Goal: Information Seeking & Learning: Learn about a topic

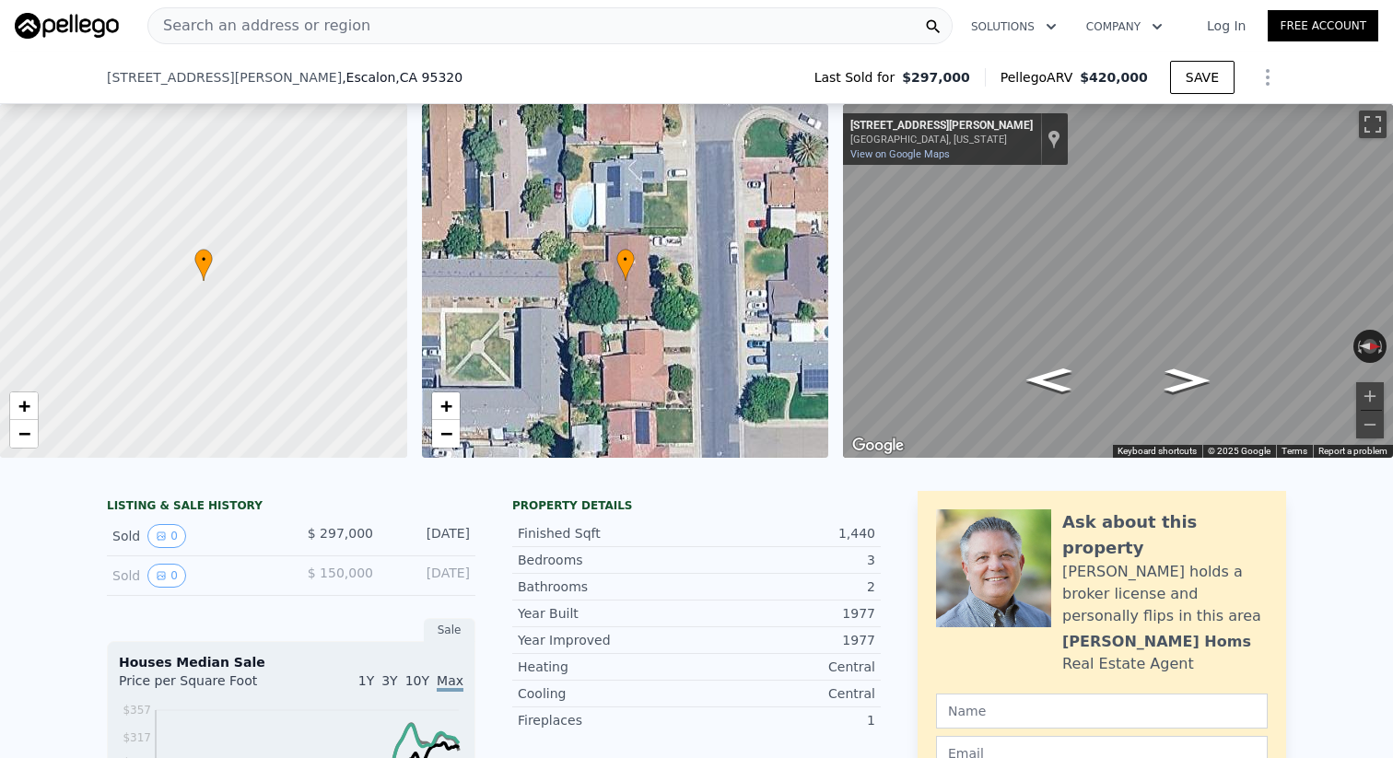
scroll to position [1193, 0]
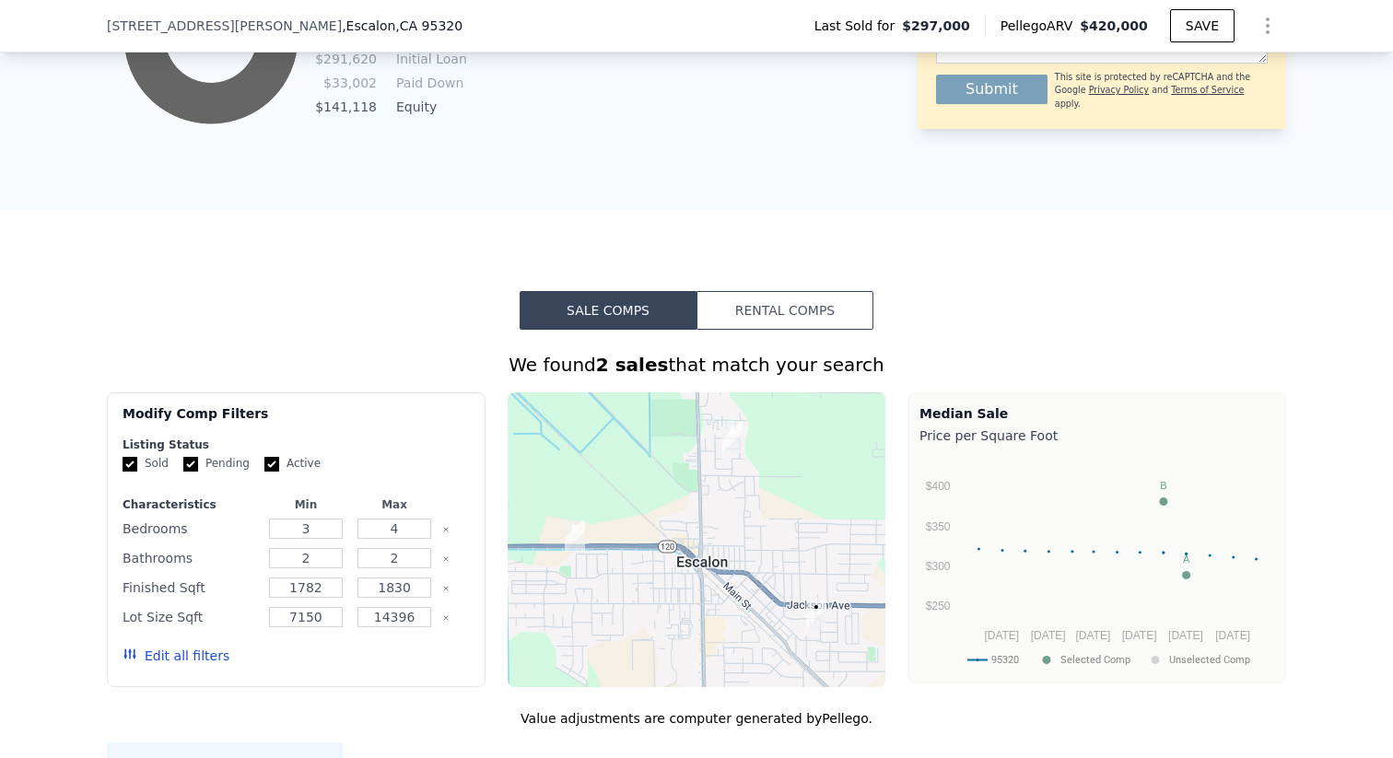
click at [800, 358] on div "We found 2 sales that match your search" at bounding box center [696, 365] width 1179 height 26
click at [802, 321] on button "Rental Comps" at bounding box center [785, 310] width 177 height 39
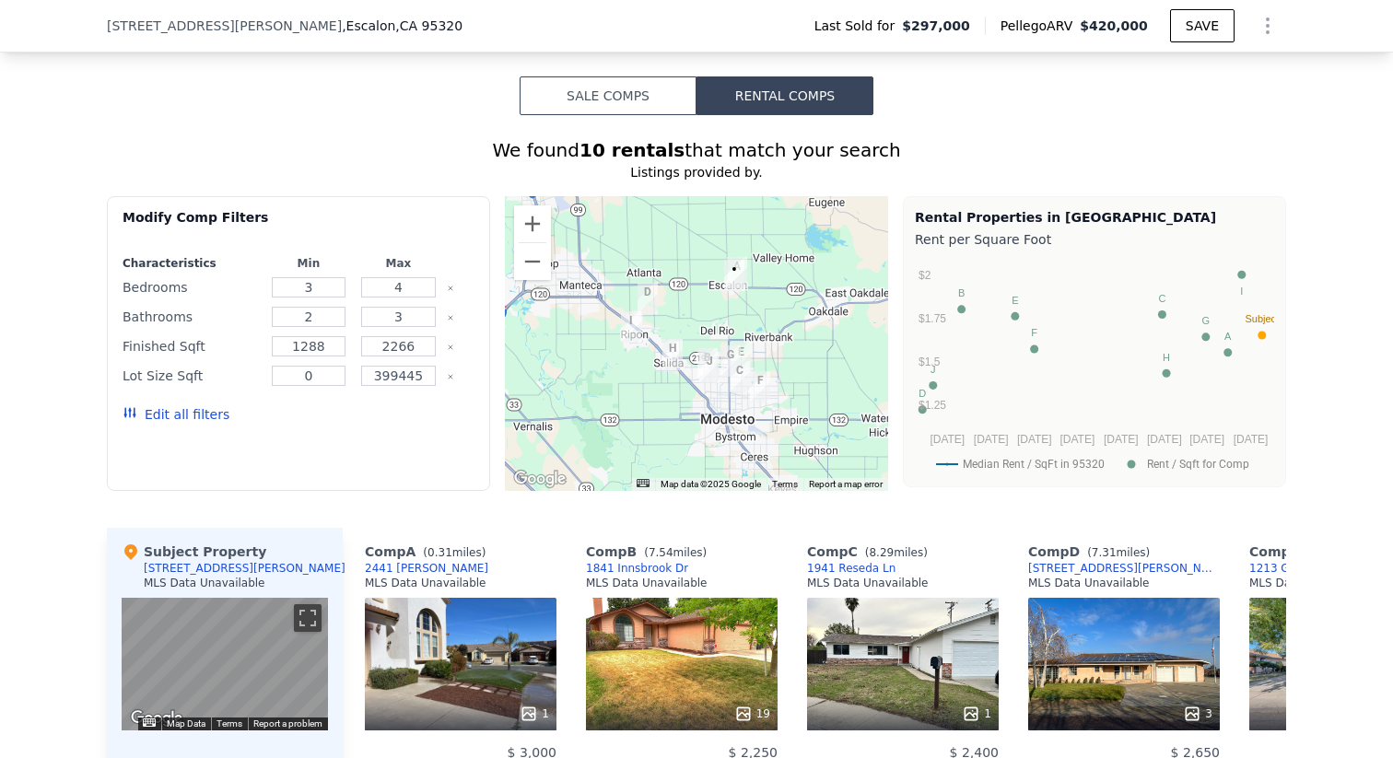
scroll to position [1400, 0]
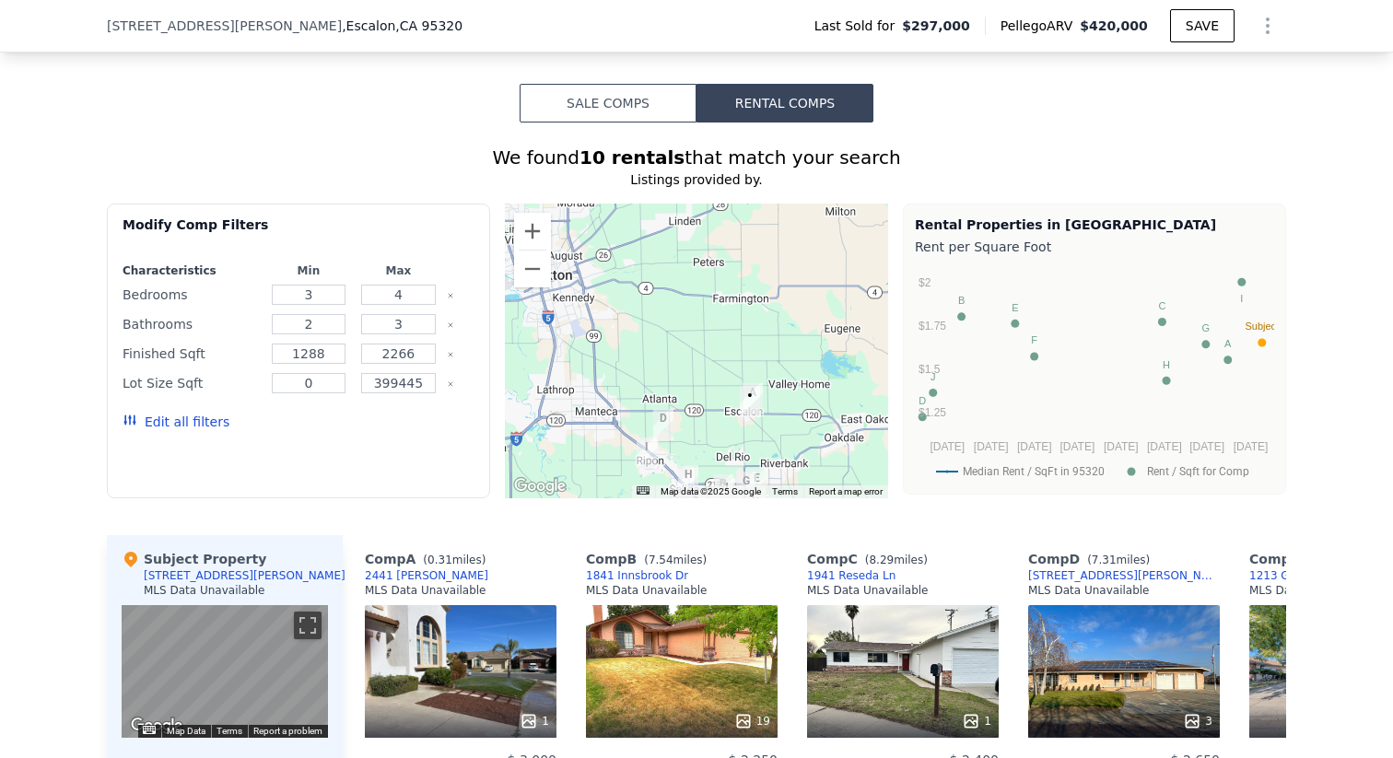
drag, startPoint x: 750, startPoint y: 276, endPoint x: 753, endPoint y: 386, distance: 109.7
click at [753, 386] on div at bounding box center [696, 351] width 383 height 295
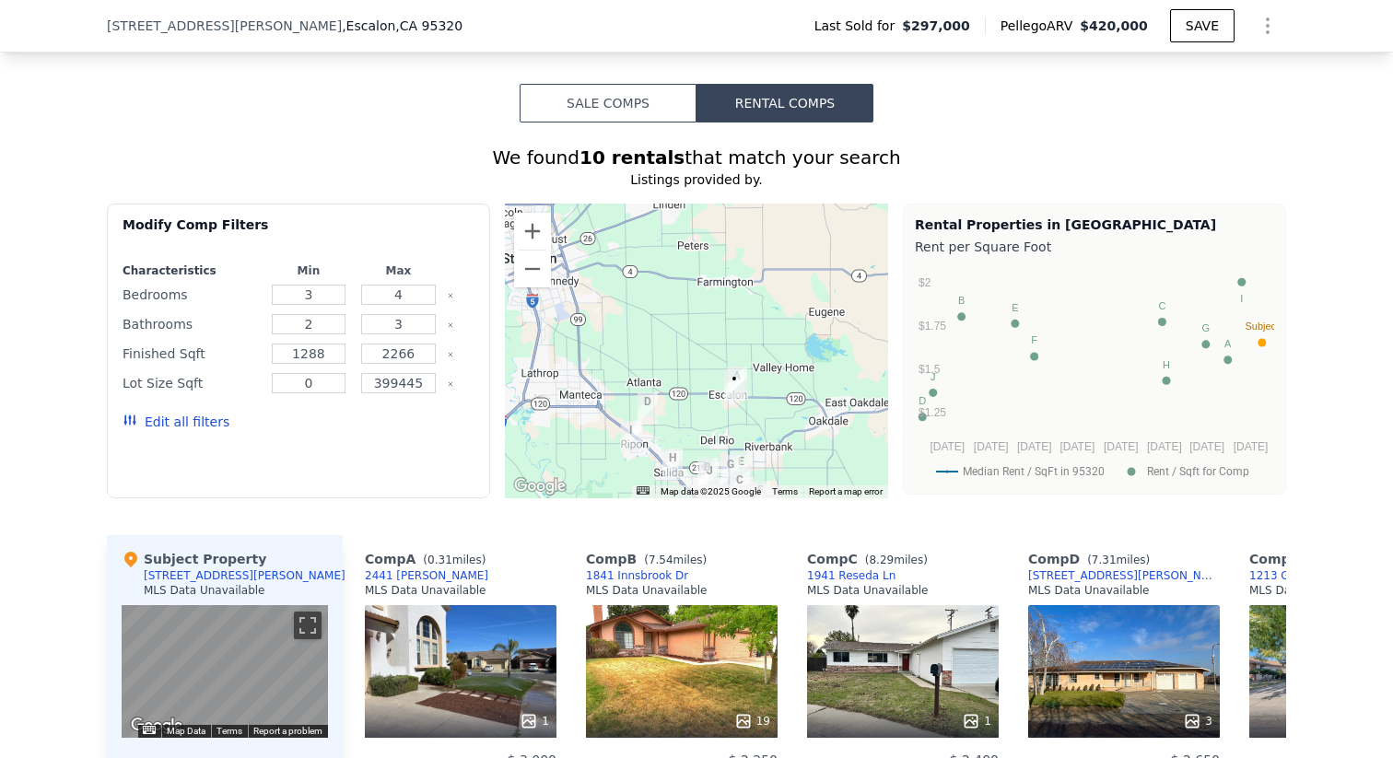
click at [742, 369] on img "1647 Jerry Ave" at bounding box center [734, 384] width 20 height 31
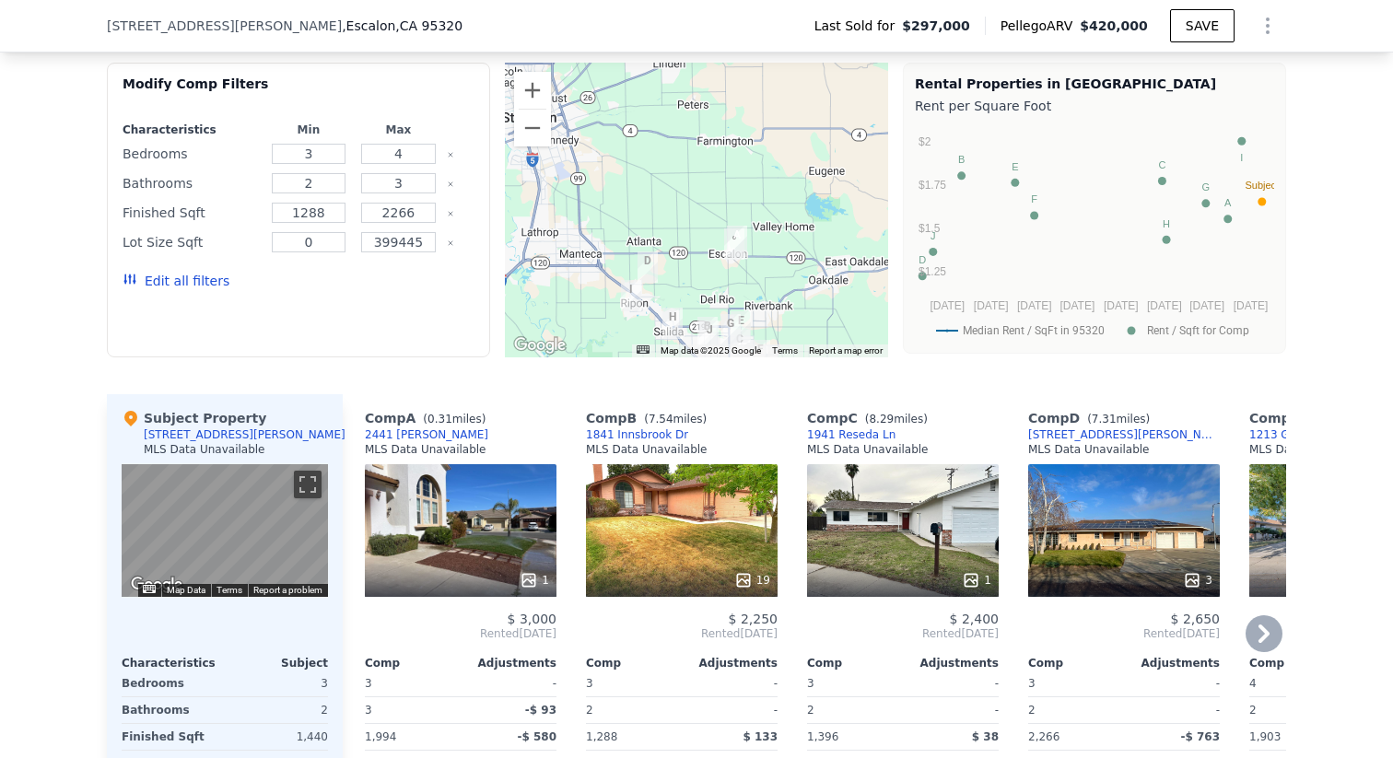
scroll to position [1550, 0]
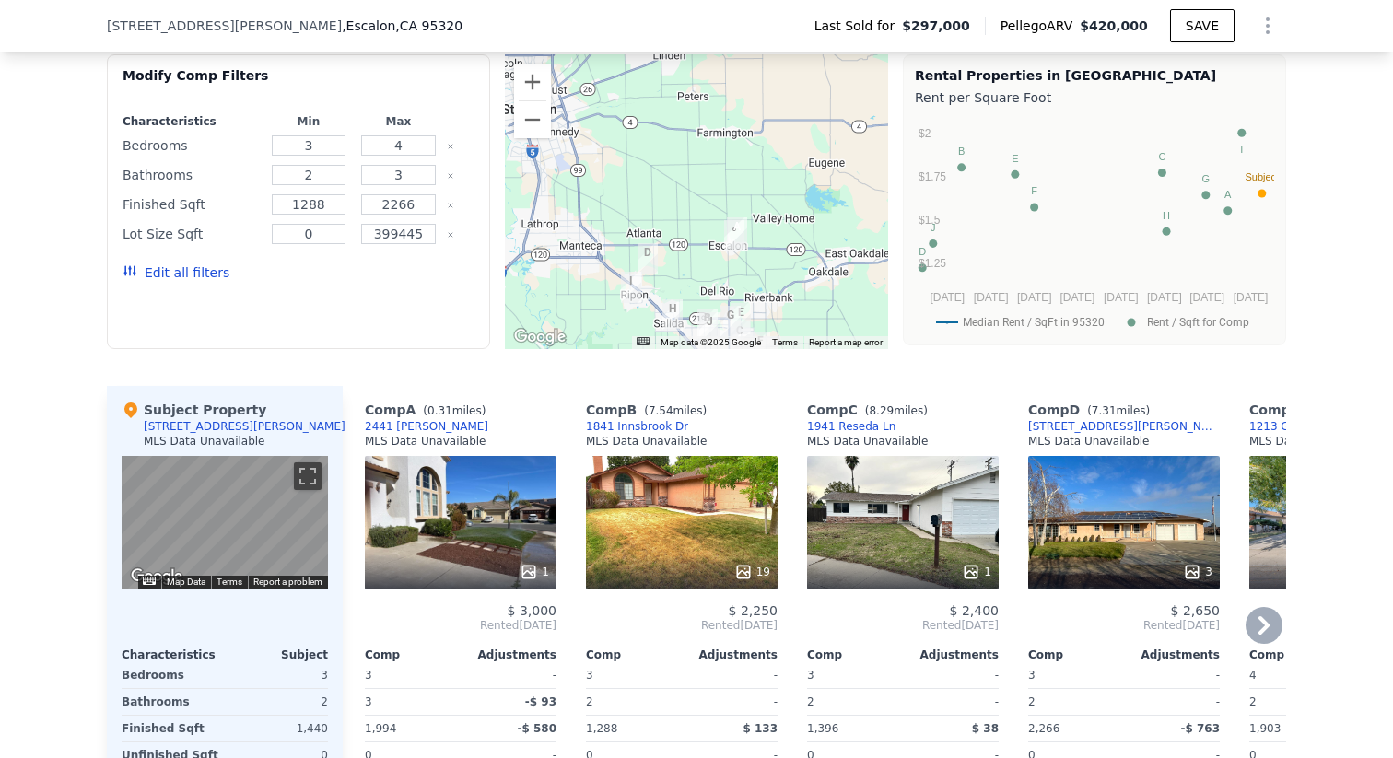
click at [440, 650] on div "Comp" at bounding box center [413, 655] width 96 height 15
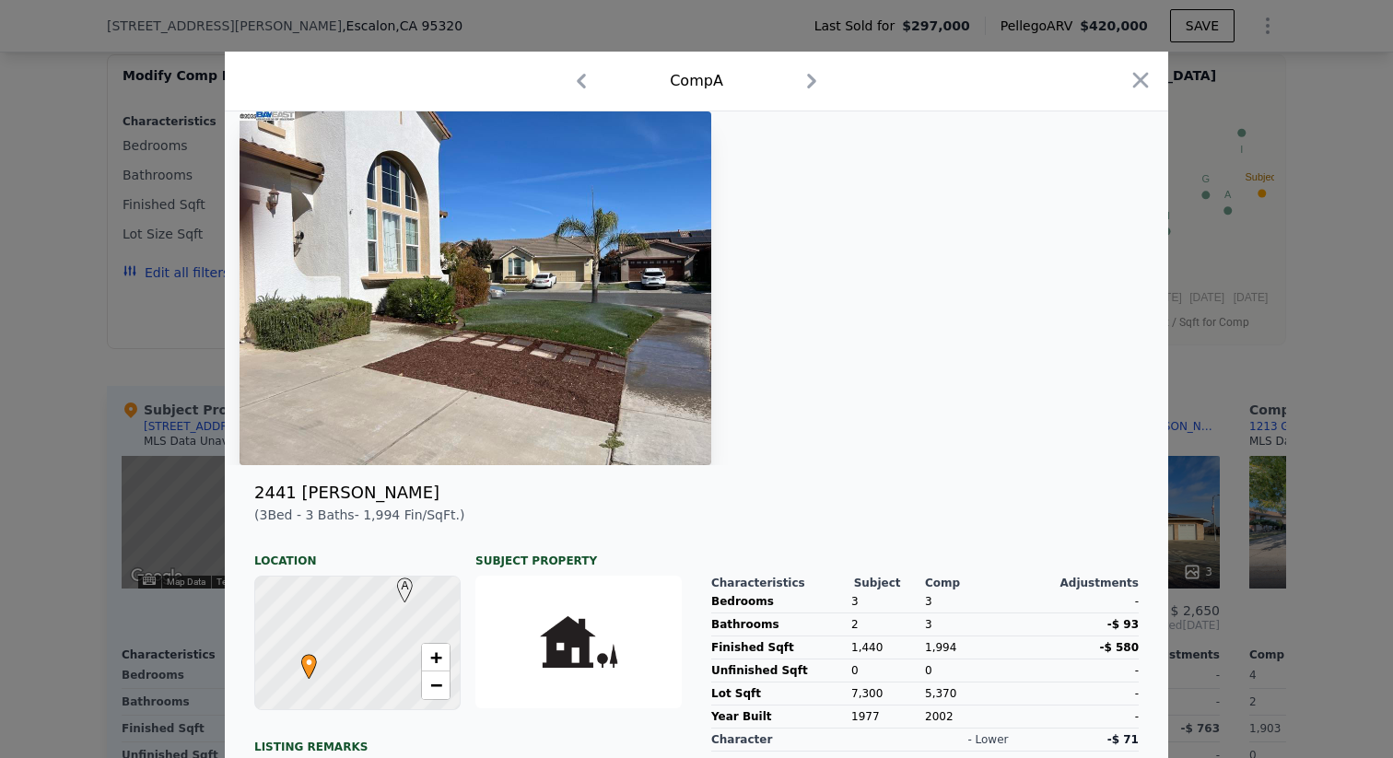
click at [109, 533] on div at bounding box center [696, 379] width 1393 height 758
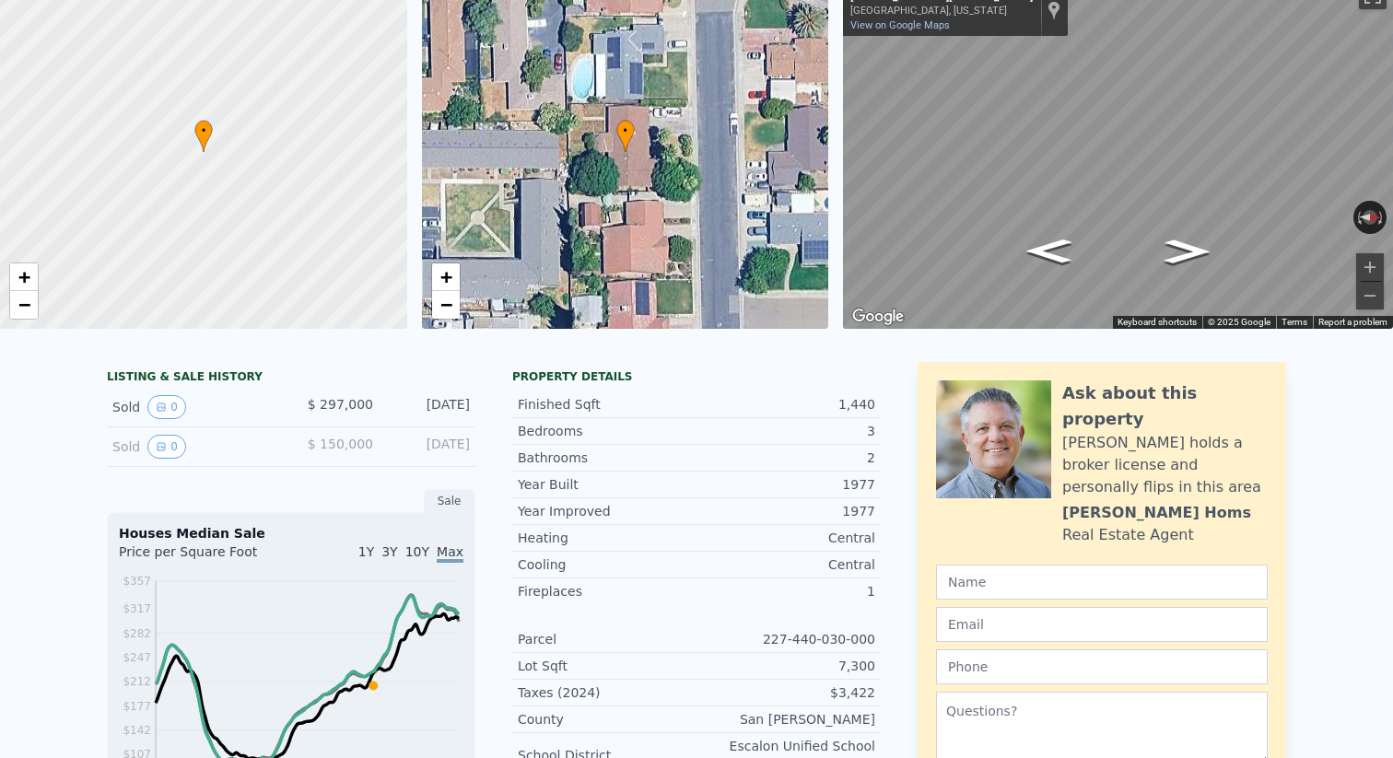
scroll to position [0, 0]
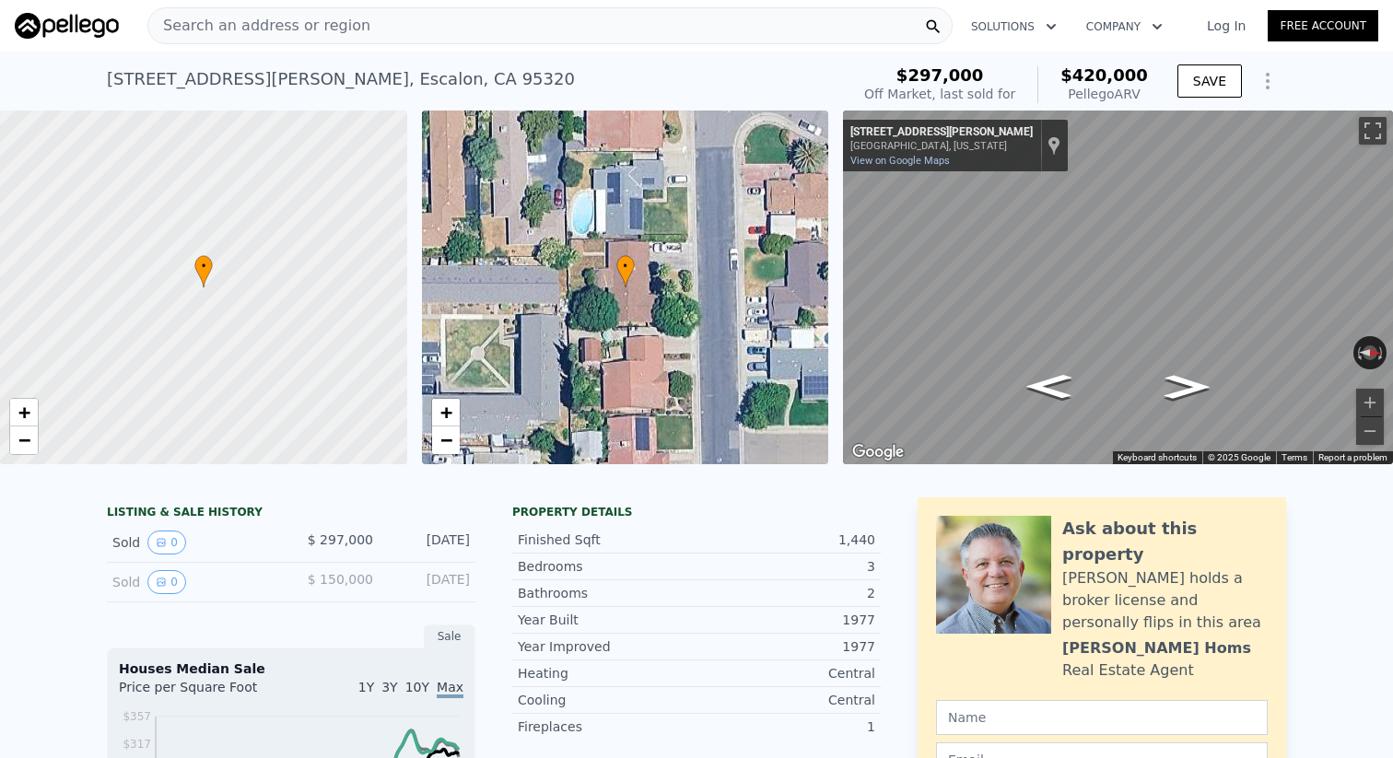
click at [334, 25] on span "Search an address or region" at bounding box center [259, 26] width 222 height 22
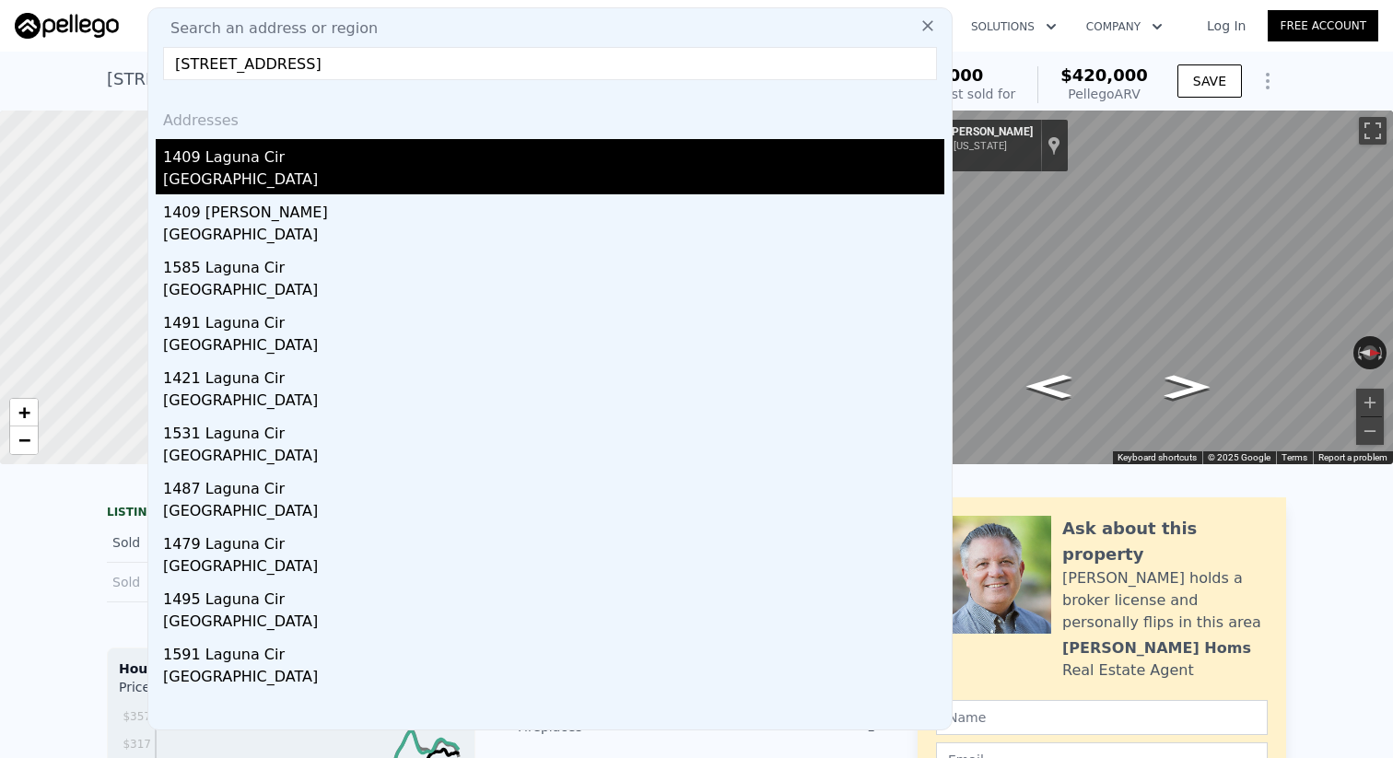
type input "1409 Laguna Cir, Stockton, CA 95206"
click at [393, 150] on div "1409 Laguna Cir" at bounding box center [553, 153] width 781 height 29
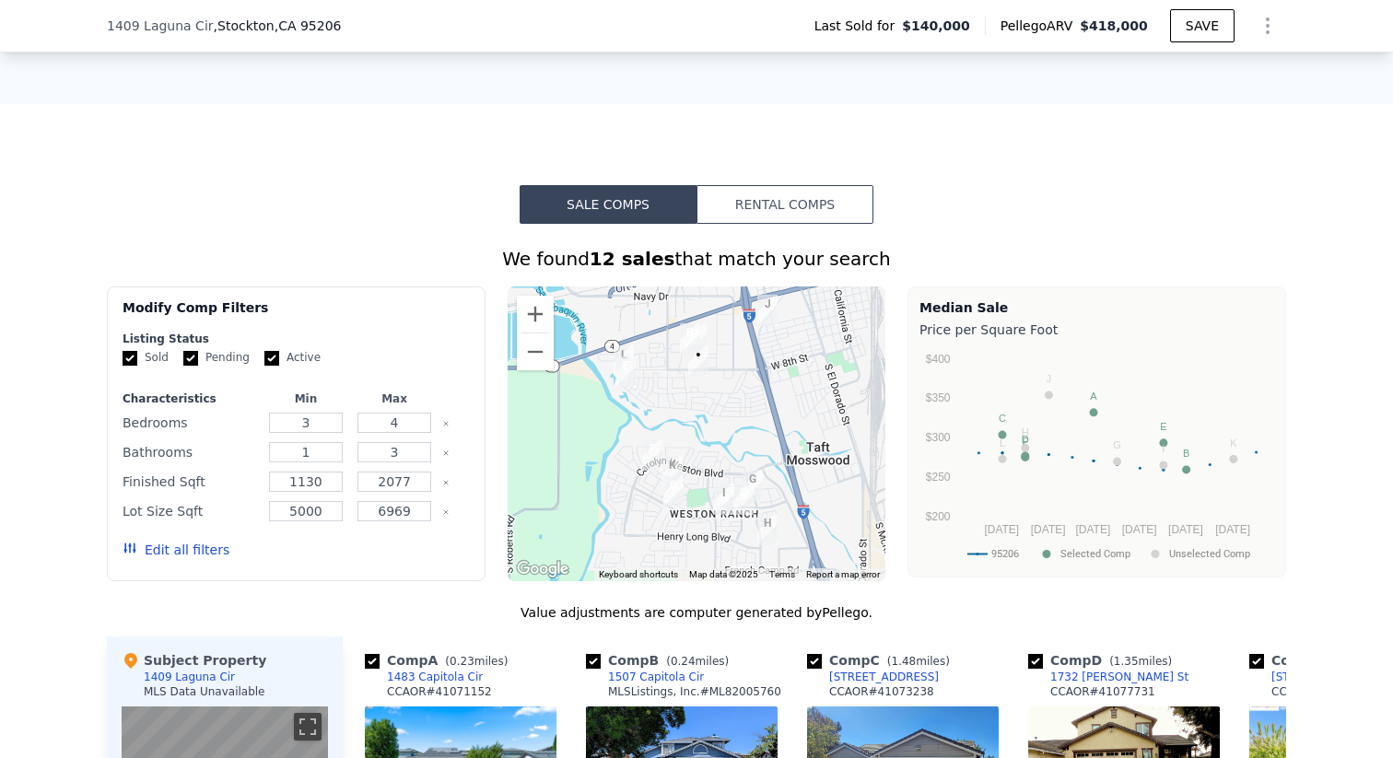
scroll to position [1273, 0]
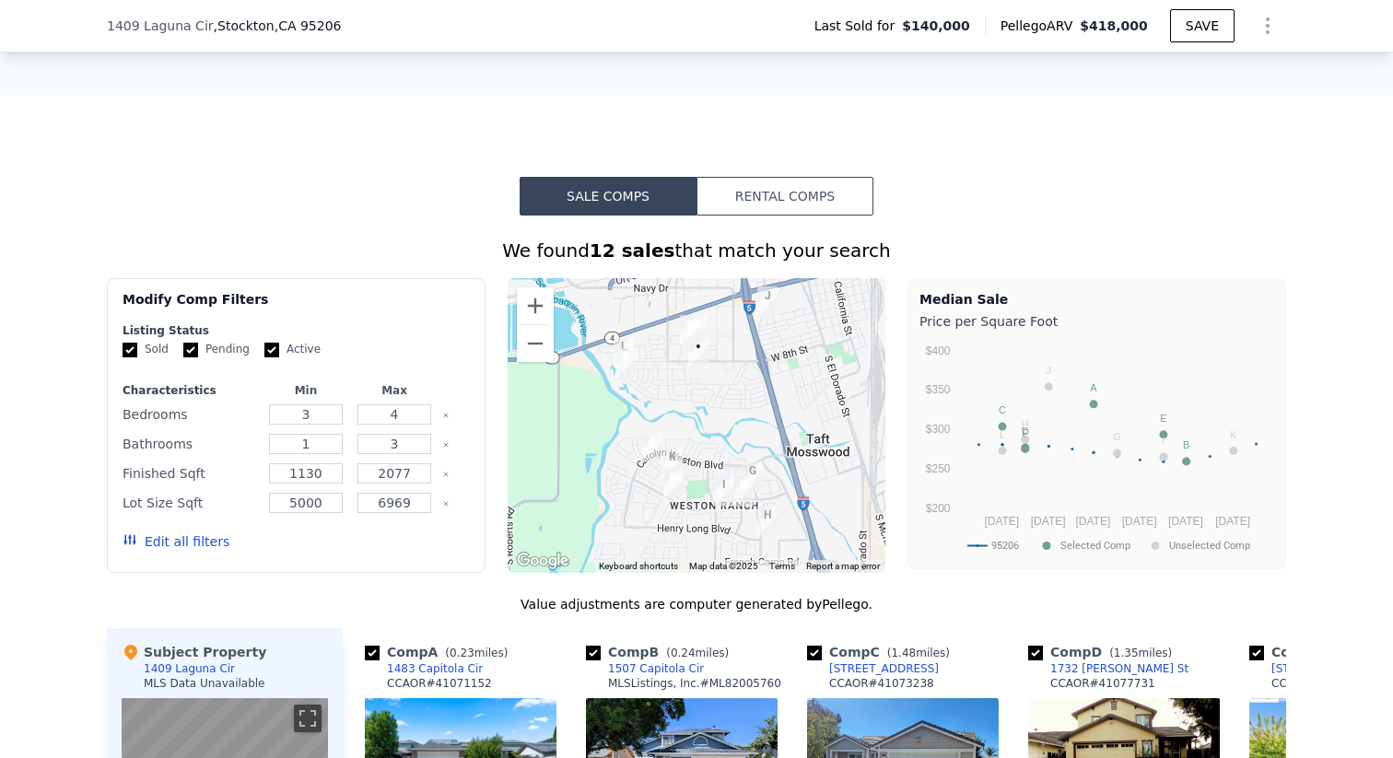
click at [846, 191] on button "Rental Comps" at bounding box center [785, 196] width 177 height 39
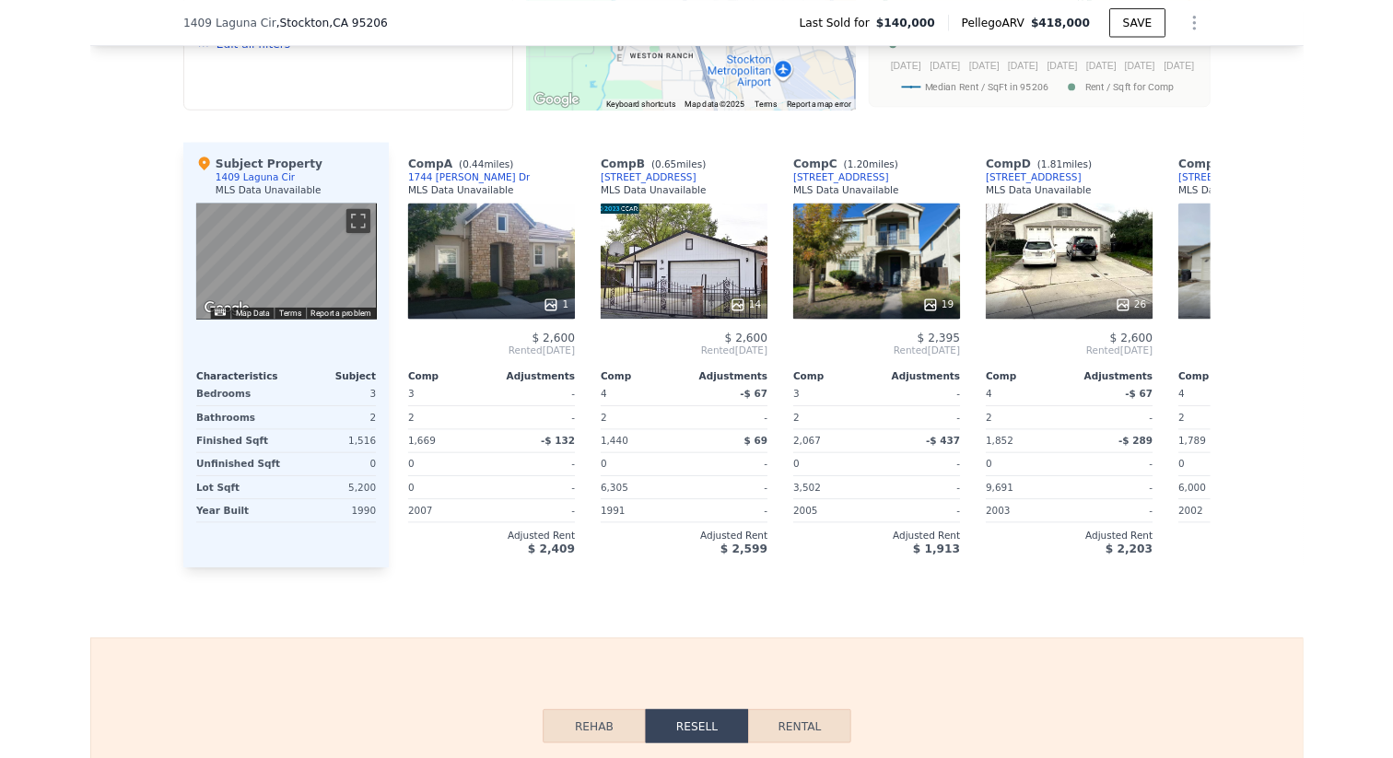
scroll to position [1532, 0]
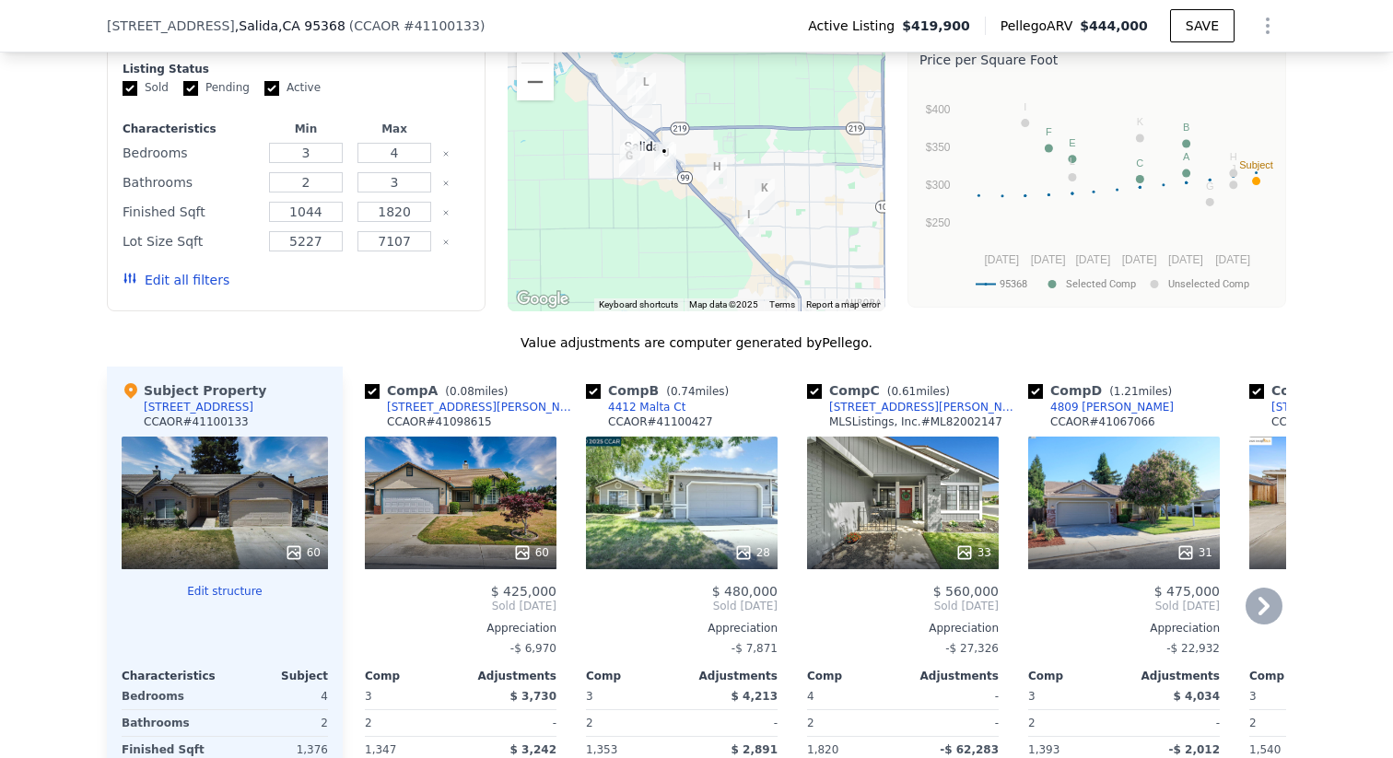
scroll to position [1452, 0]
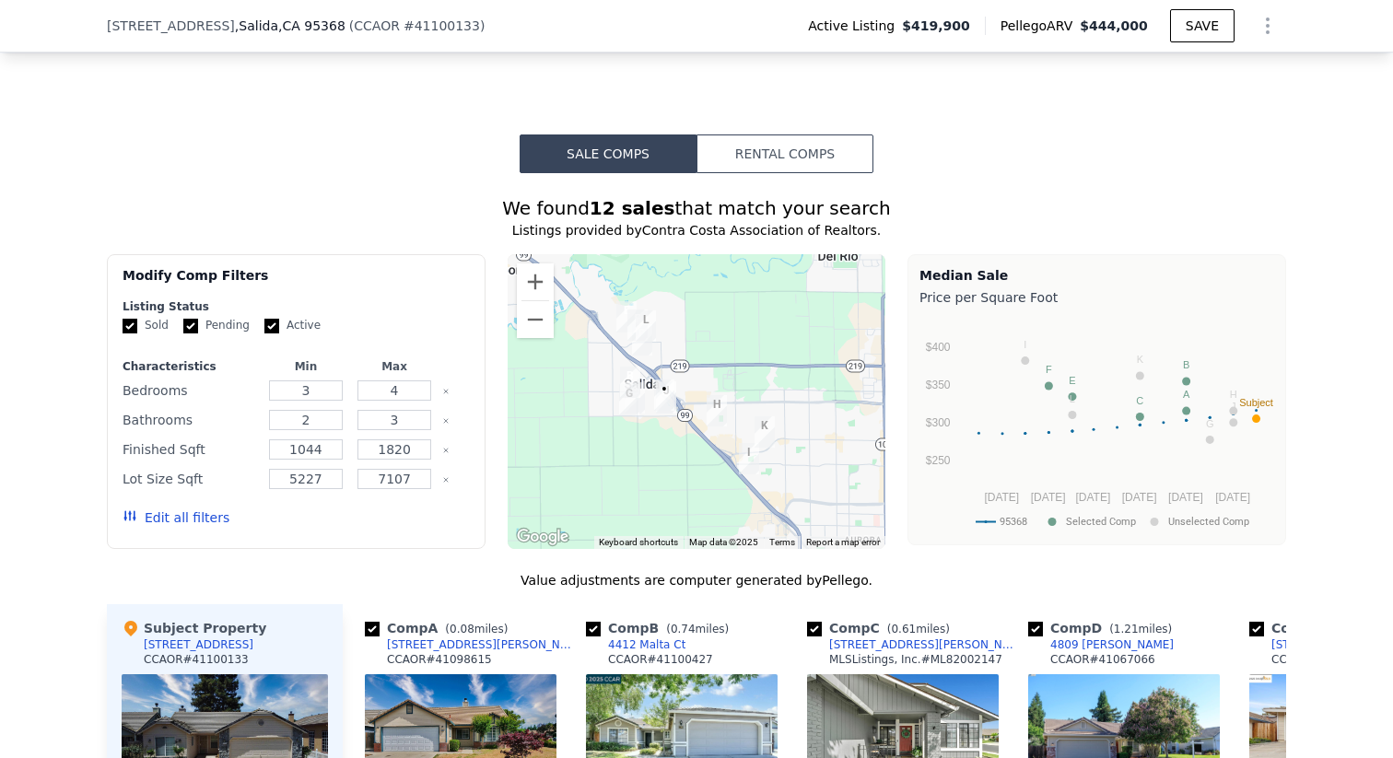
click at [810, 162] on button "Rental Comps" at bounding box center [785, 154] width 177 height 39
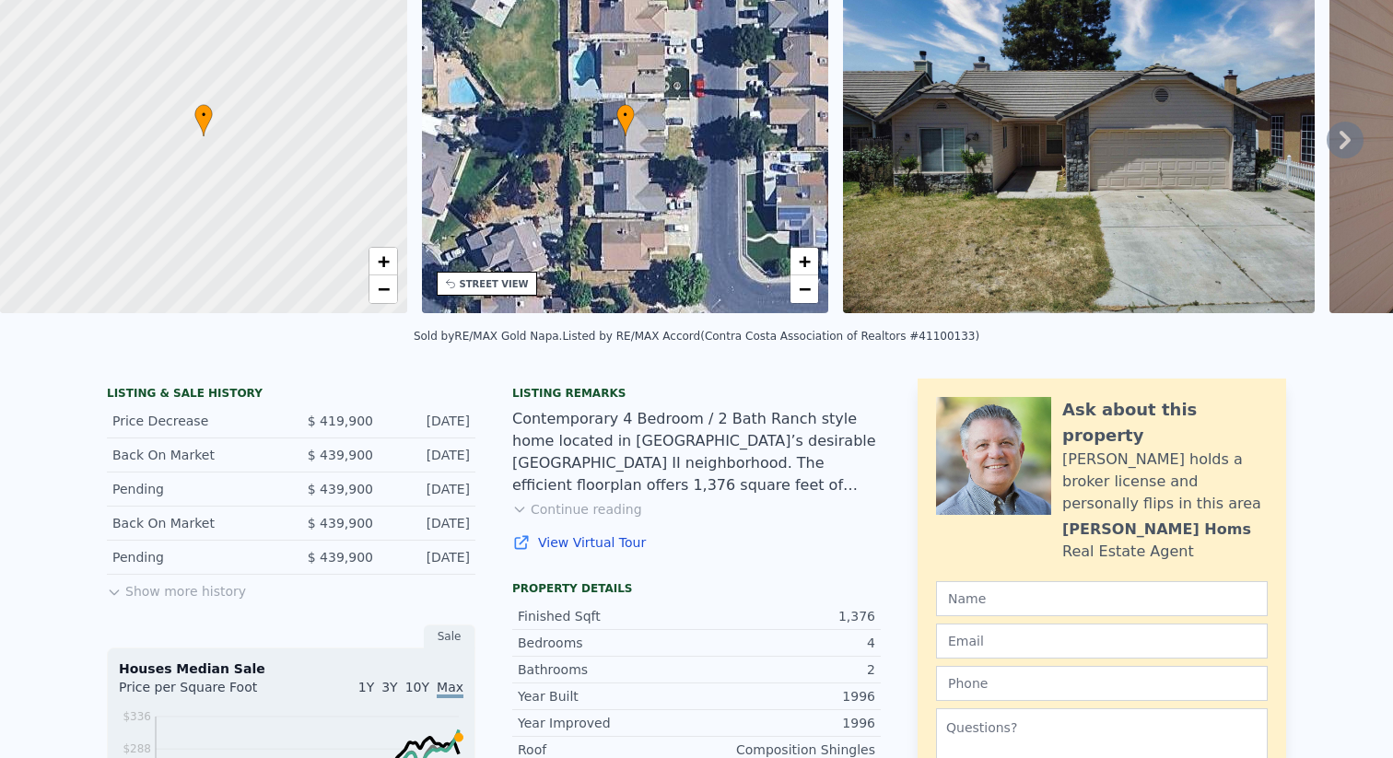
scroll to position [6, 0]
